Goal: Answer question/provide support: Share knowledge or assist other users

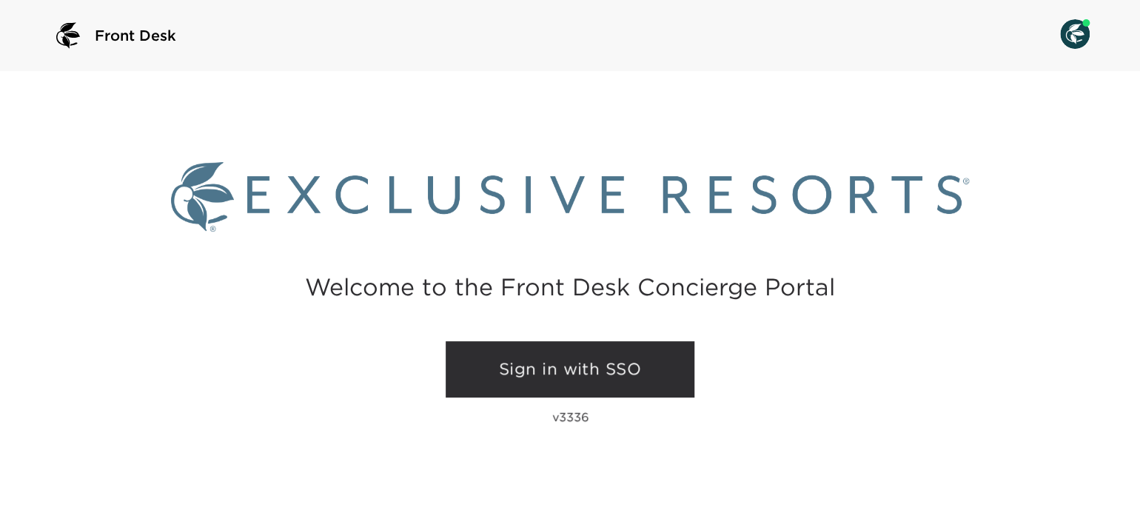
click at [613, 360] on link "Sign in with SSO" at bounding box center [569, 369] width 249 height 56
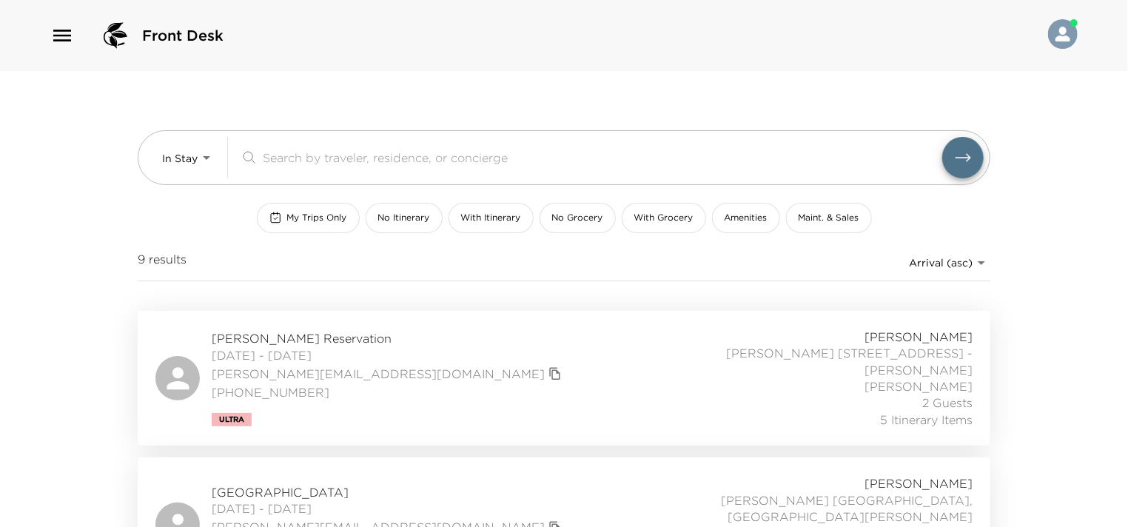
click at [57, 38] on icon "button" at bounding box center [62, 36] width 24 height 24
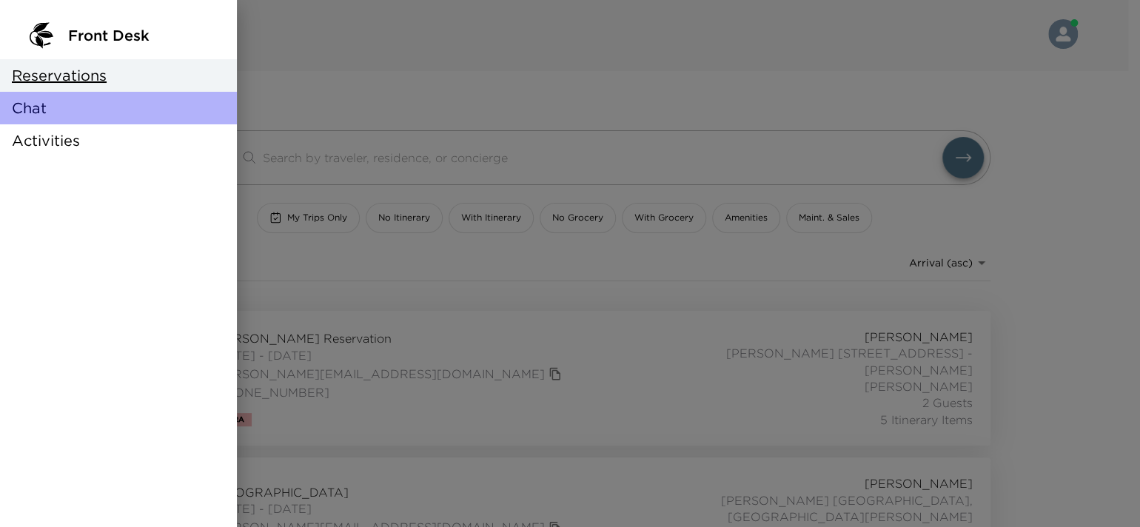
click at [47, 107] on div "Chat" at bounding box center [118, 108] width 237 height 33
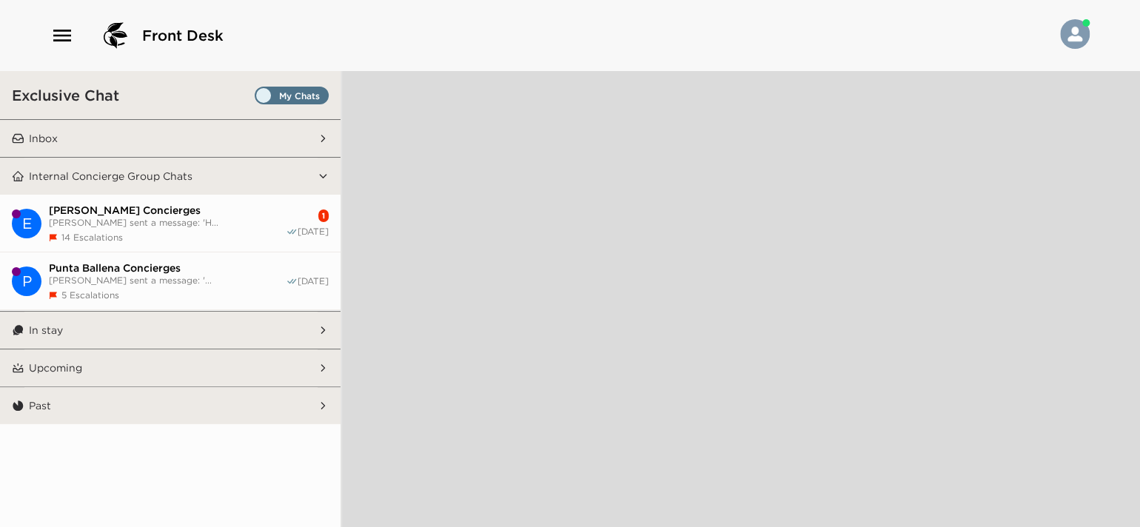
click at [121, 232] on span "14 Escalations" at bounding box center [91, 237] width 61 height 11
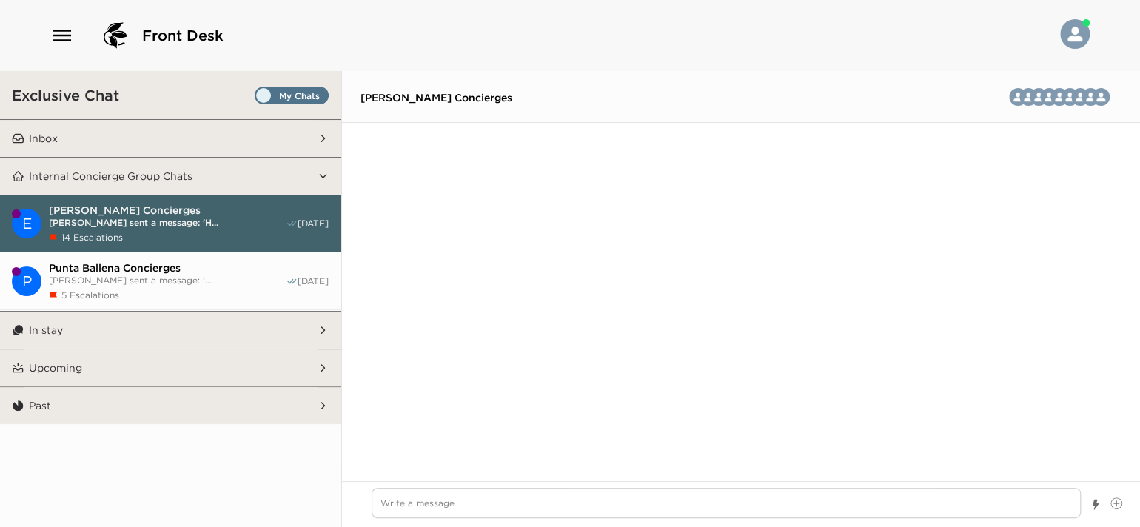
scroll to position [22429, 0]
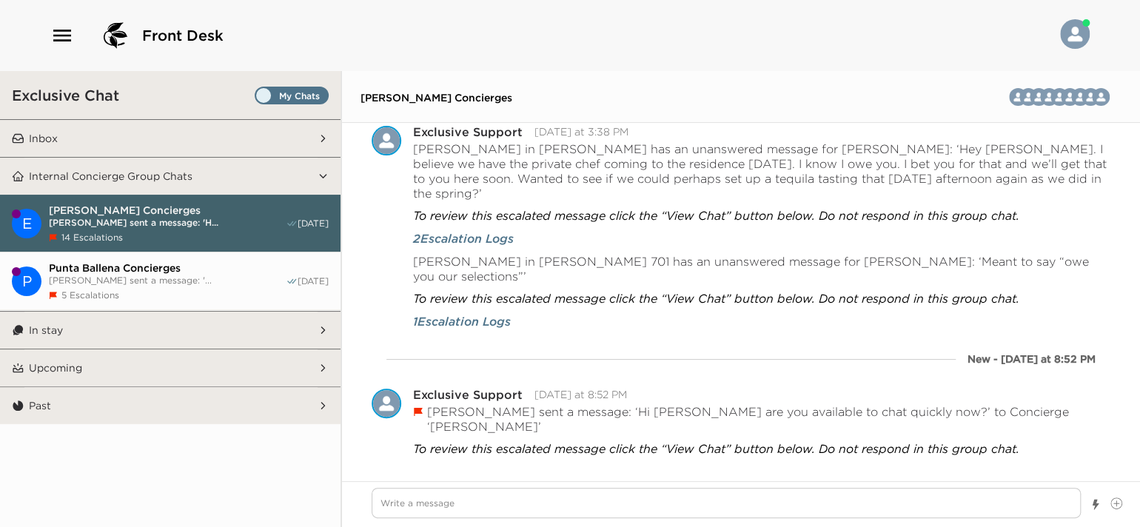
click at [110, 289] on span "5 Escalations" at bounding box center [90, 294] width 58 height 11
type textarea "x"
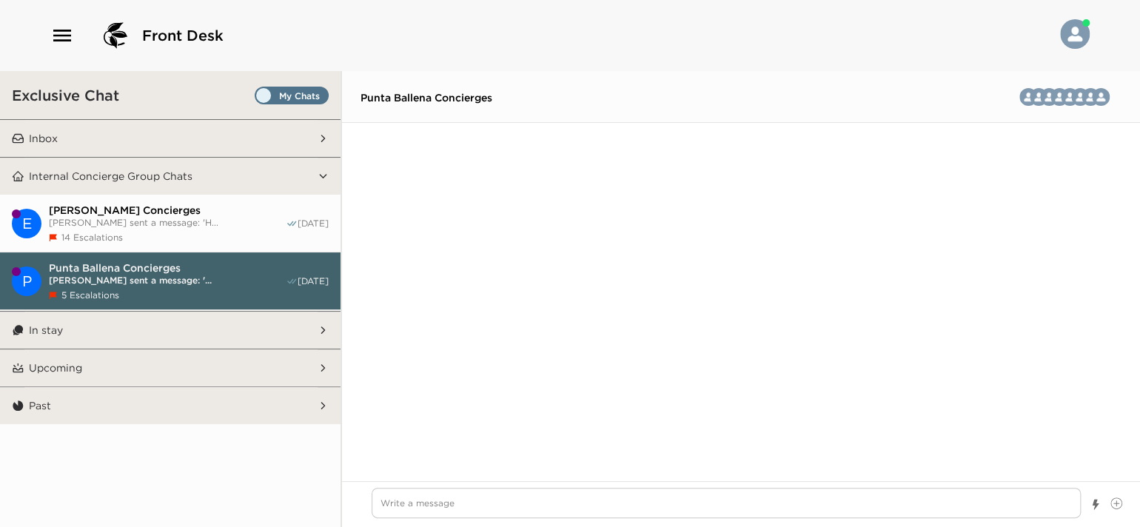
scroll to position [4391, 0]
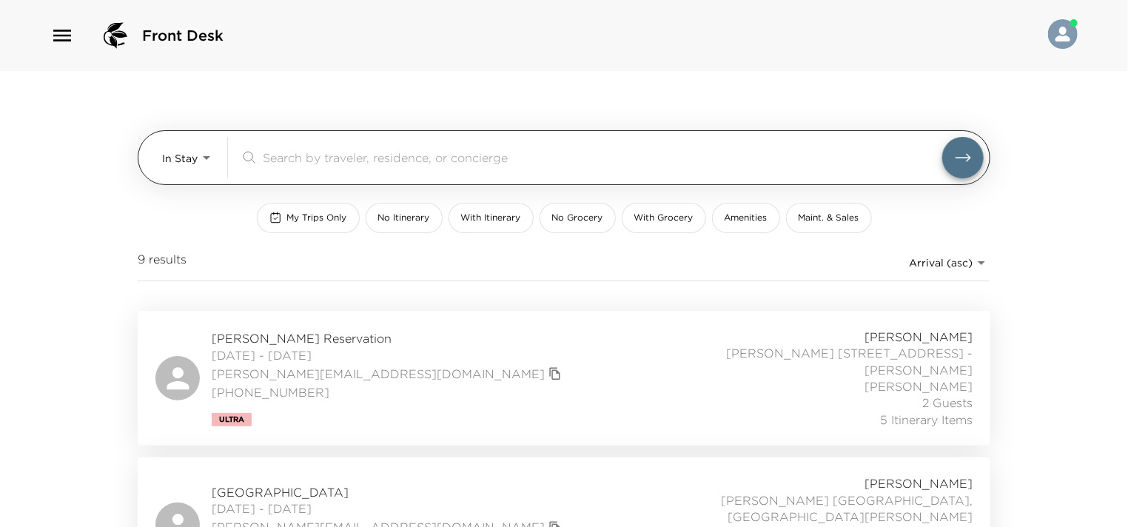
click at [194, 163] on body "Front Desk In Stay In-Stay ​ My Trips Only No Itinerary With Itinerary No Groce…" at bounding box center [564, 263] width 1128 height 527
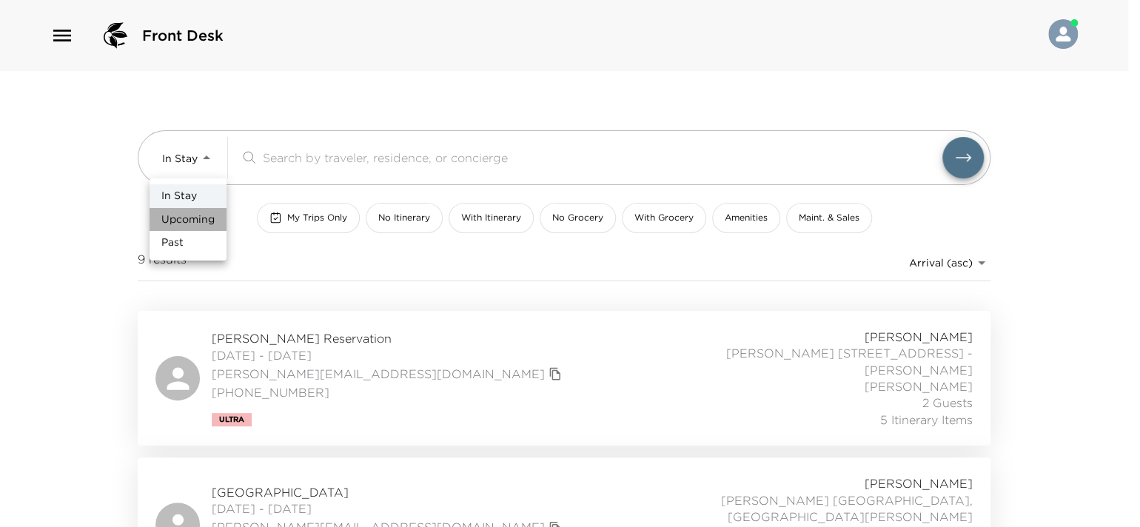
click at [203, 219] on span "Upcoming" at bounding box center [187, 219] width 53 height 15
type input "Upcoming"
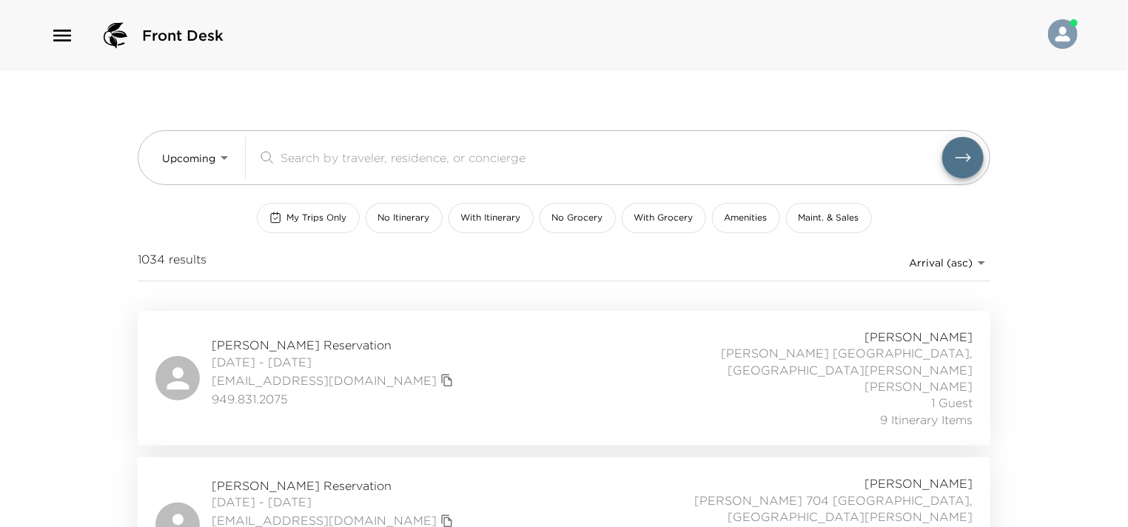
click at [304, 223] on span "My Trips Only" at bounding box center [317, 218] width 60 height 13
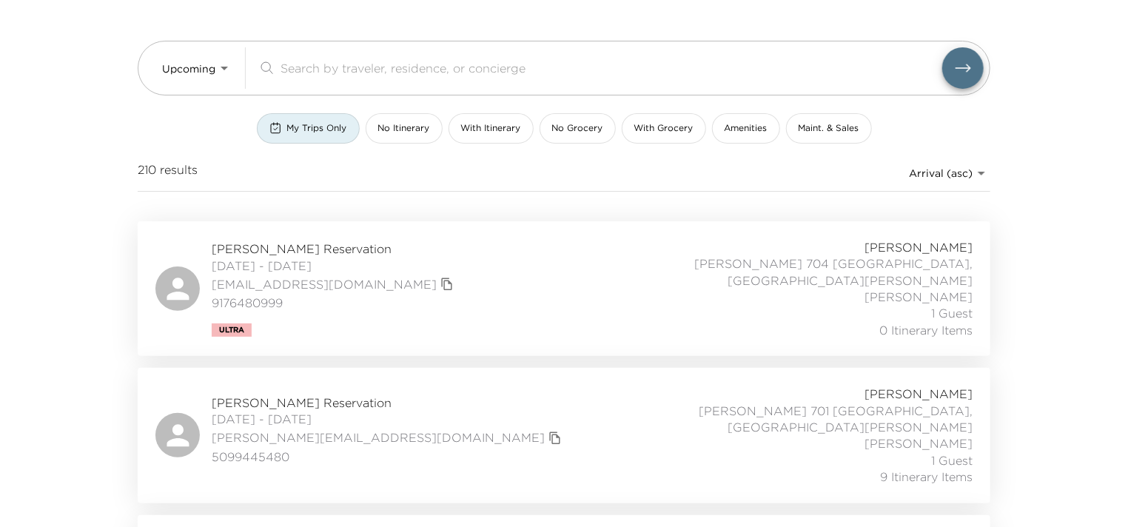
scroll to position [148, 0]
